Goal: Transaction & Acquisition: Purchase product/service

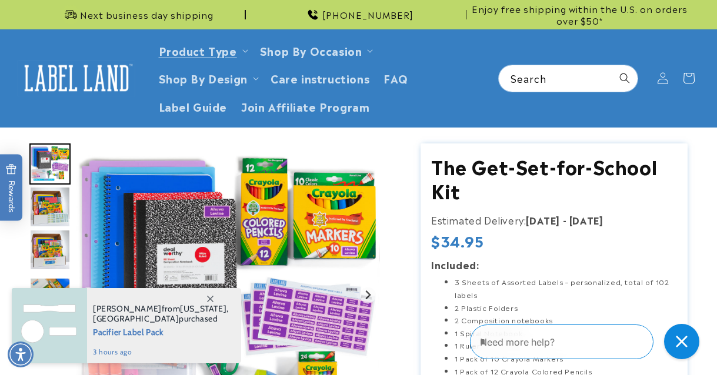
click at [30, 206] on img "Go to slide 4" at bounding box center [49, 207] width 41 height 41
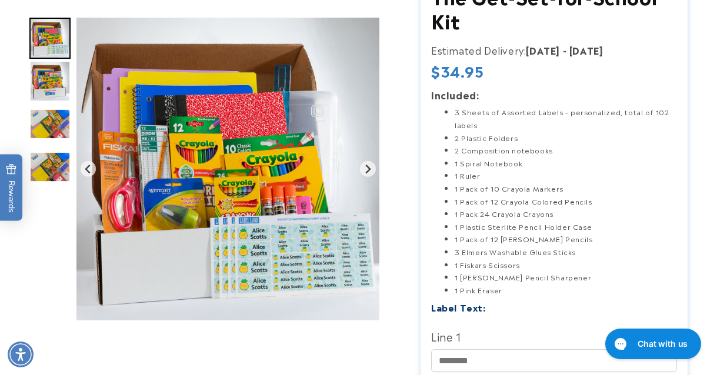
scroll to position [177, 0]
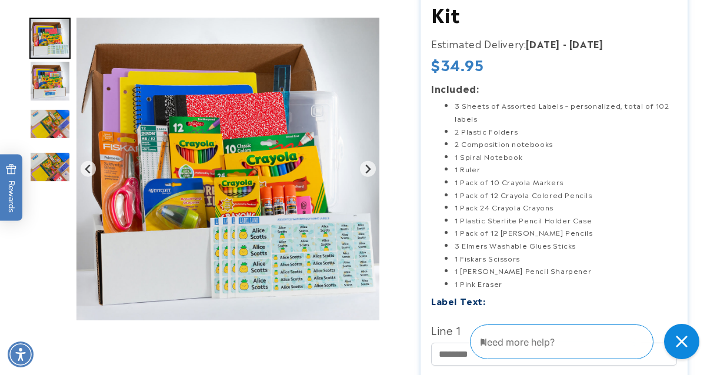
click at [56, 177] on img "Go to slide 7" at bounding box center [49, 167] width 41 height 31
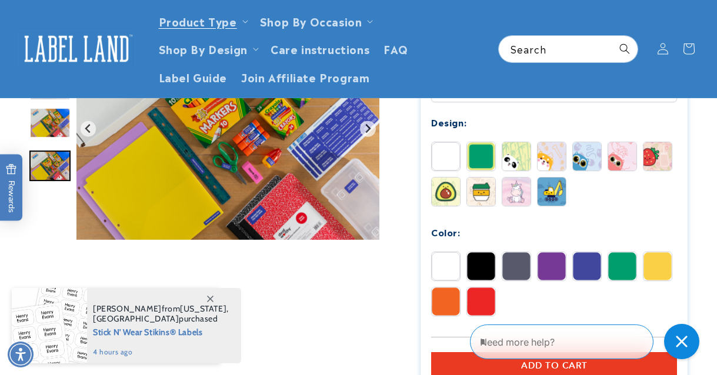
scroll to position [471, 0]
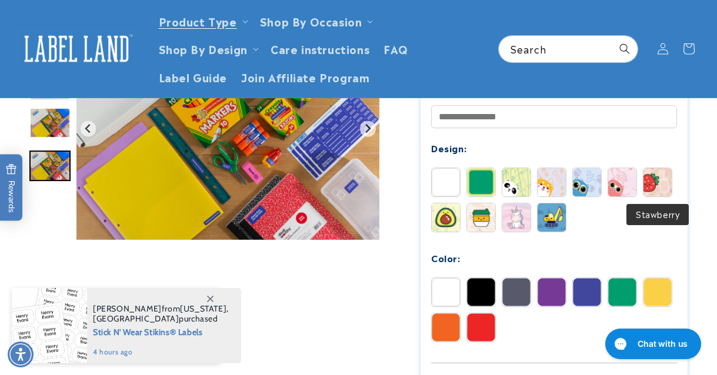
click at [650, 177] on img at bounding box center [658, 182] width 28 height 28
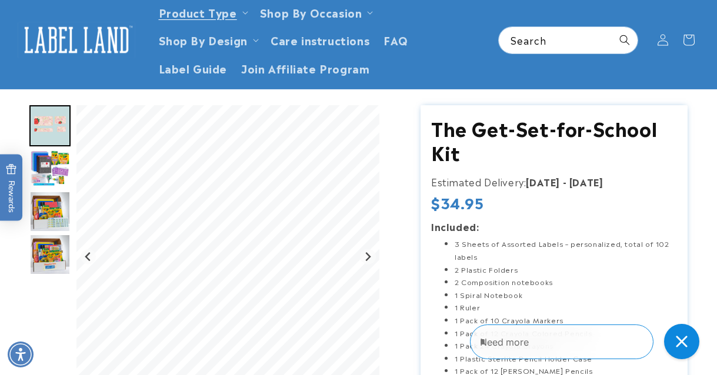
scroll to position [59, 0]
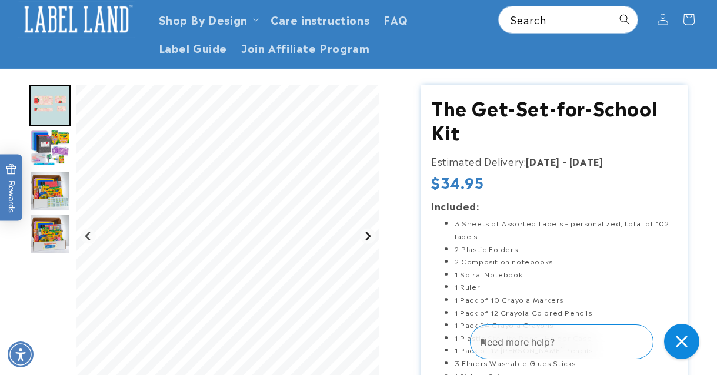
click at [365, 234] on icon "Next slide" at bounding box center [367, 236] width 9 height 9
